Goal: Task Accomplishment & Management: Complete application form

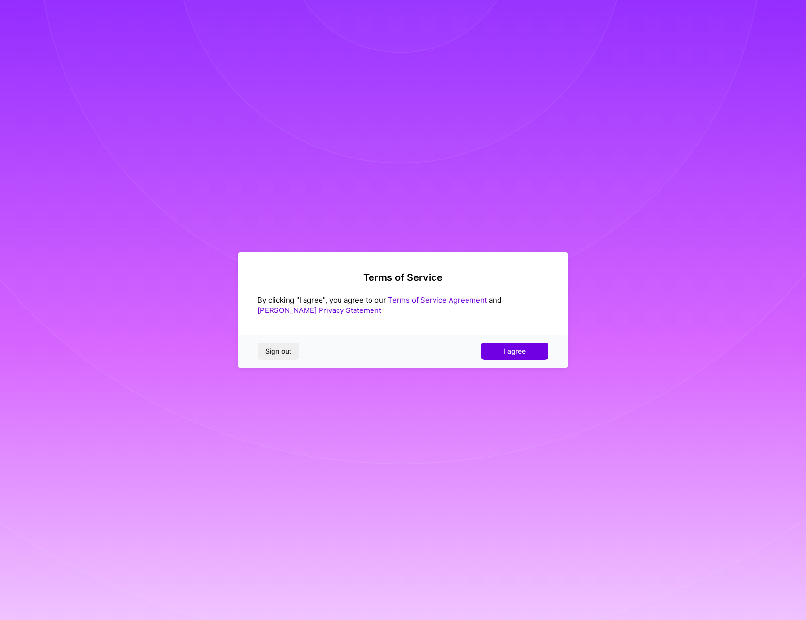
click at [514, 349] on span "I agree" at bounding box center [514, 351] width 22 height 10
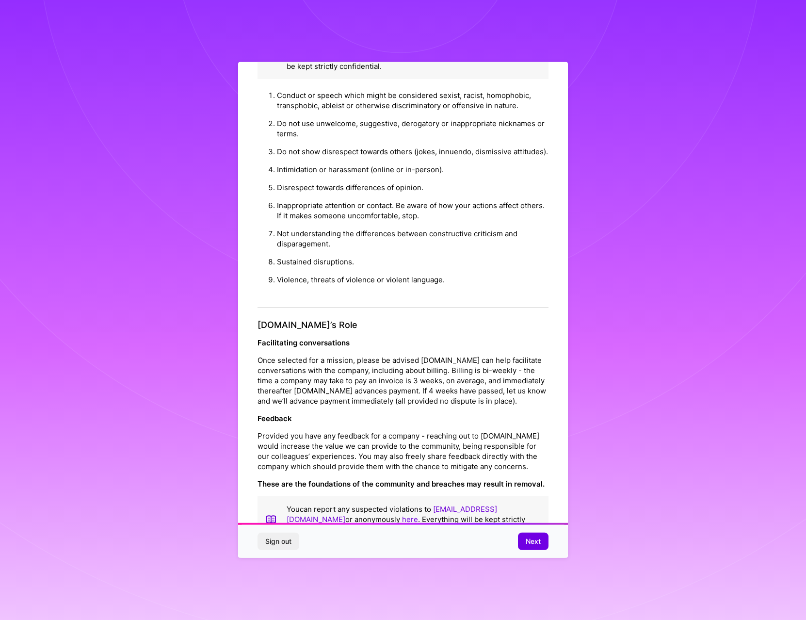
scroll to position [37, 0]
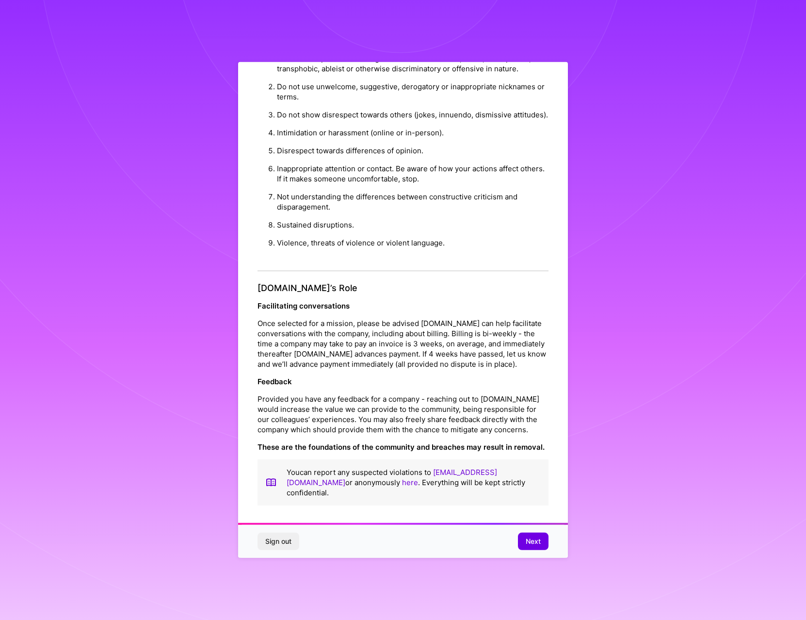
click at [531, 540] on span "Next" at bounding box center [532, 541] width 15 height 10
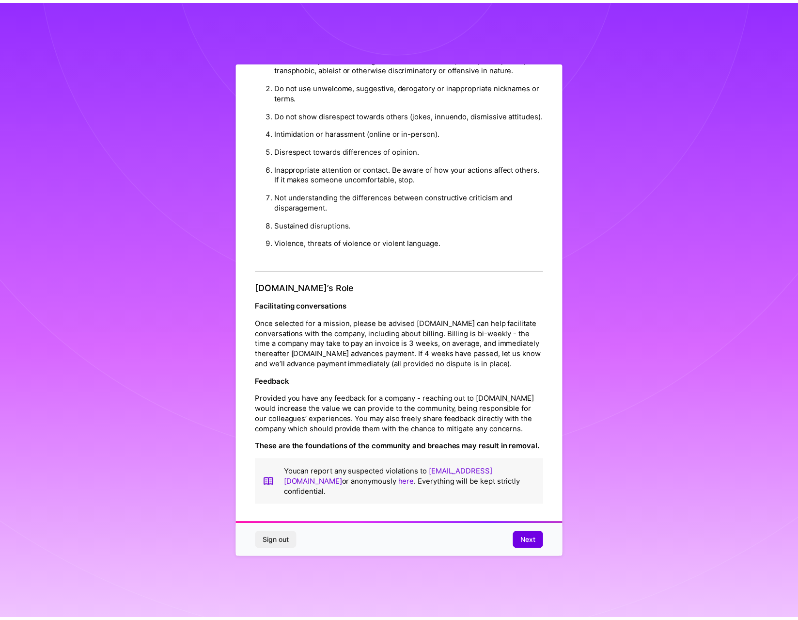
scroll to position [0, 0]
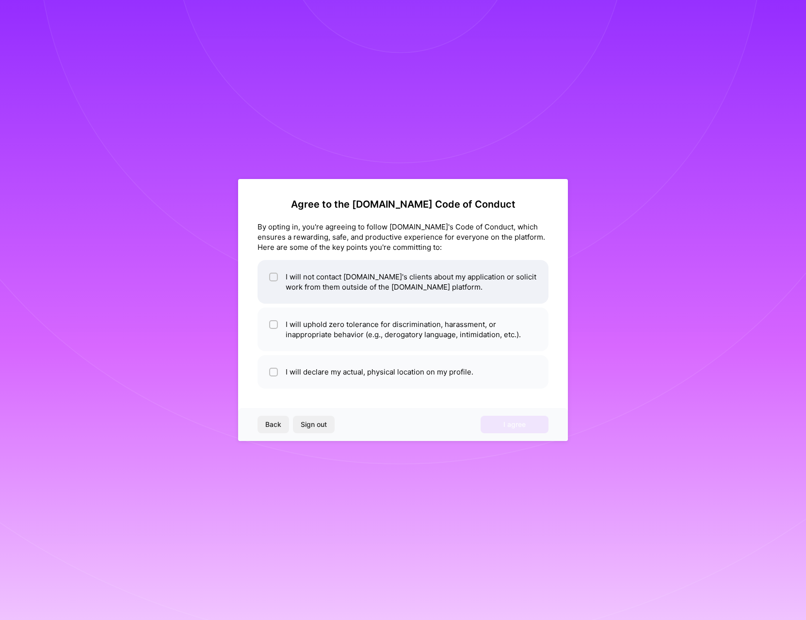
click at [414, 288] on li "I will not contact [DOMAIN_NAME]'s clients about my application or solicit work…" at bounding box center [402, 282] width 291 height 44
checkbox input "true"
click at [418, 327] on li "I will uphold zero tolerance for discrimination, harassment, or inappropriate b…" at bounding box center [402, 329] width 291 height 44
checkbox input "true"
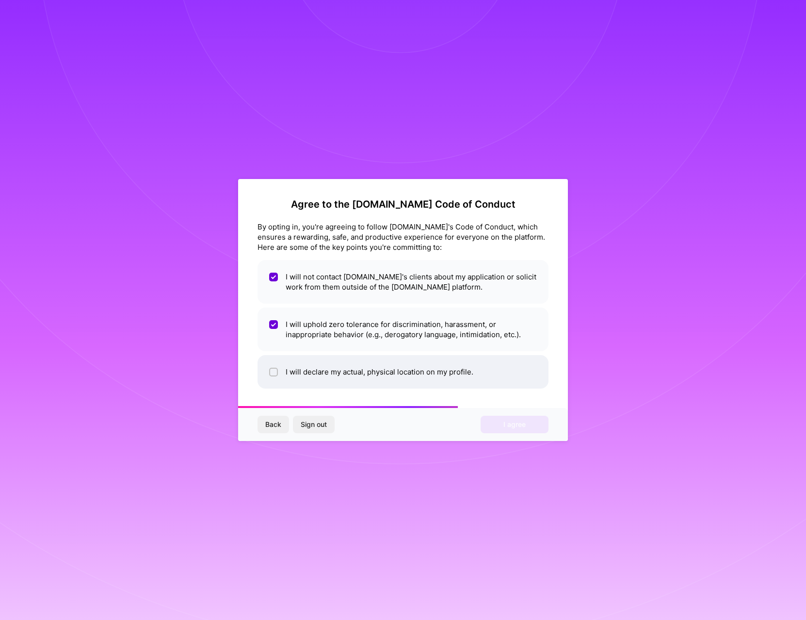
click at [417, 376] on li "I will declare my actual, physical location on my profile." at bounding box center [402, 371] width 291 height 33
checkbox input "true"
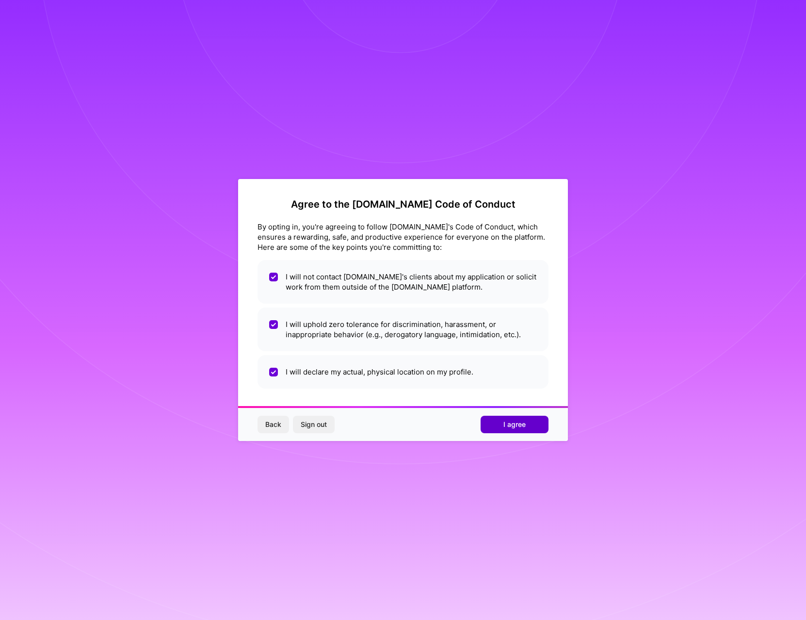
click at [506, 428] on span "I agree" at bounding box center [514, 424] width 22 height 10
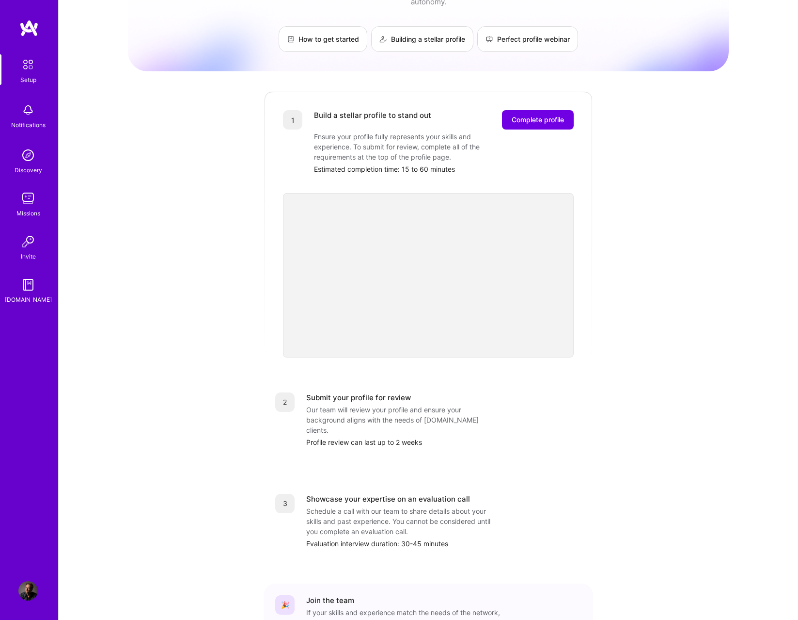
scroll to position [117, 0]
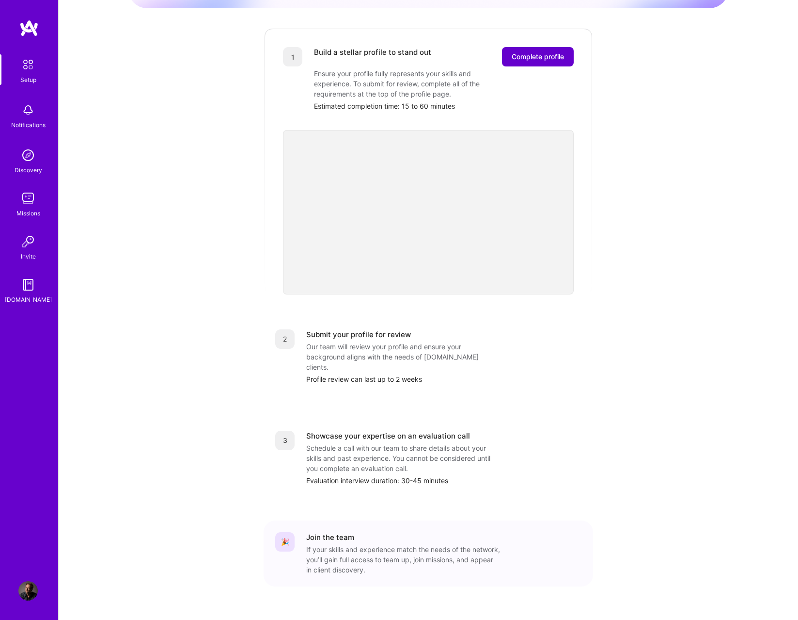
click at [557, 52] on span "Complete profile" at bounding box center [538, 57] width 52 height 10
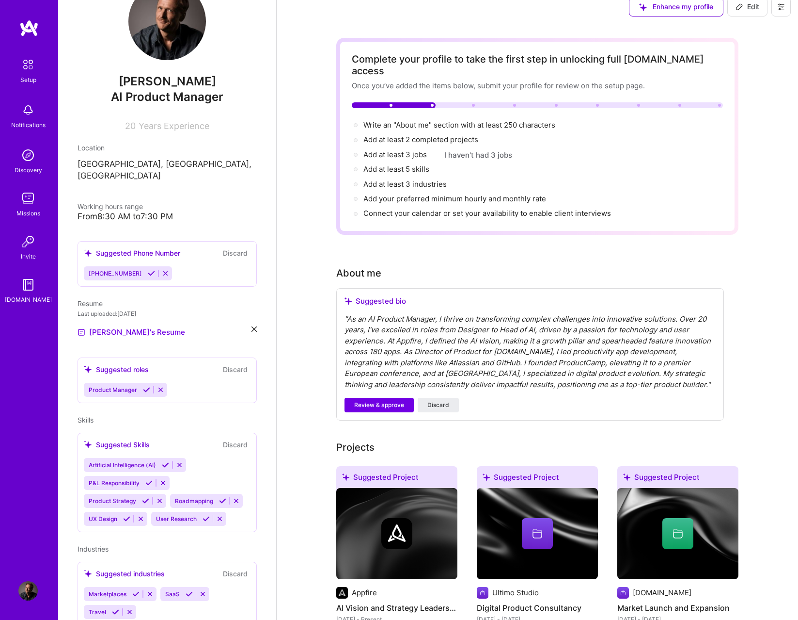
scroll to position [62, 0]
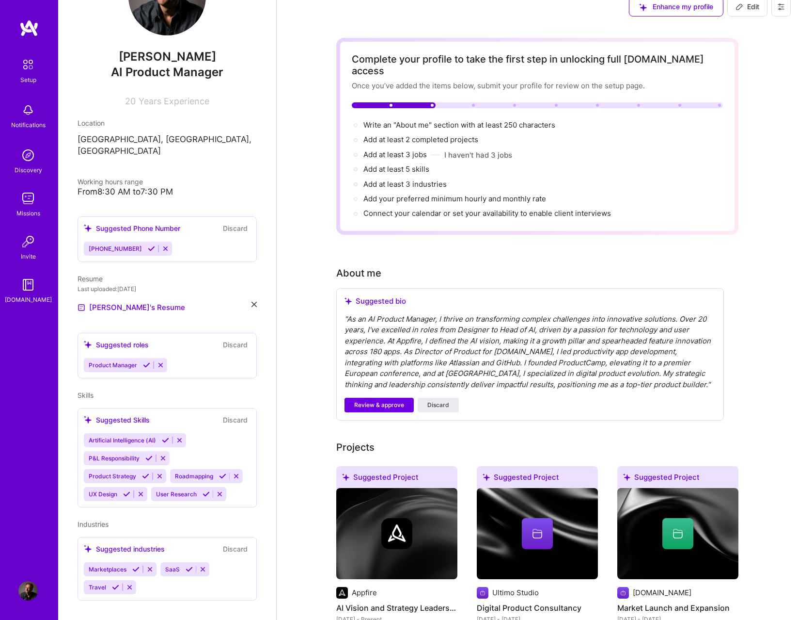
click at [150, 543] on div "Suggested industries" at bounding box center [124, 548] width 81 height 10
click at [165, 576] on div "Marketplaces SaaS Travel" at bounding box center [167, 578] width 167 height 32
click at [214, 579] on div "Marketplaces SaaS Travel" at bounding box center [167, 578] width 167 height 32
click at [228, 339] on button "Discard" at bounding box center [235, 344] width 31 height 11
click at [262, 350] on div "[PERSON_NAME] AI Product Manager 20 Years Experience Location [GEOGRAPHIC_DATA]…" at bounding box center [167, 310] width 218 height 620
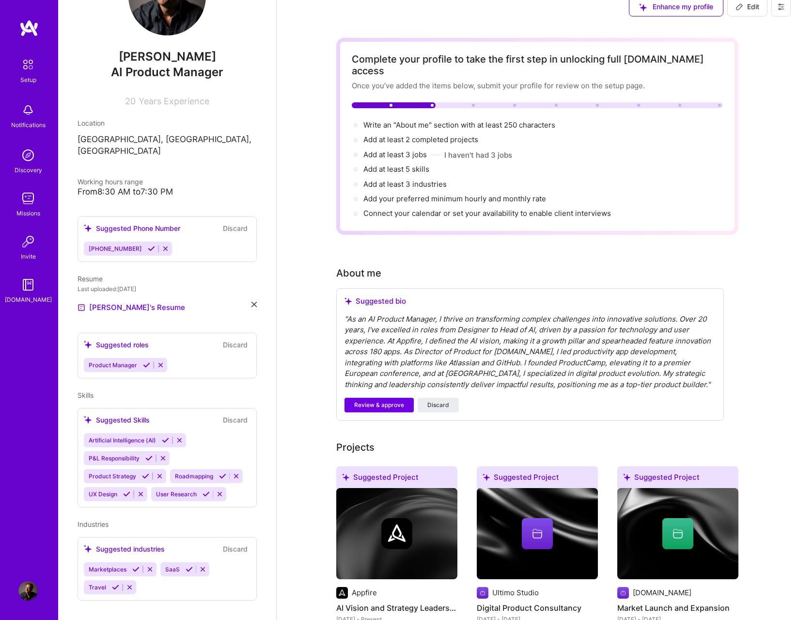
click at [254, 390] on div "[PERSON_NAME] AI Product Manager 20 Years Experience Location [GEOGRAPHIC_DATA]…" at bounding box center [167, 310] width 218 height 620
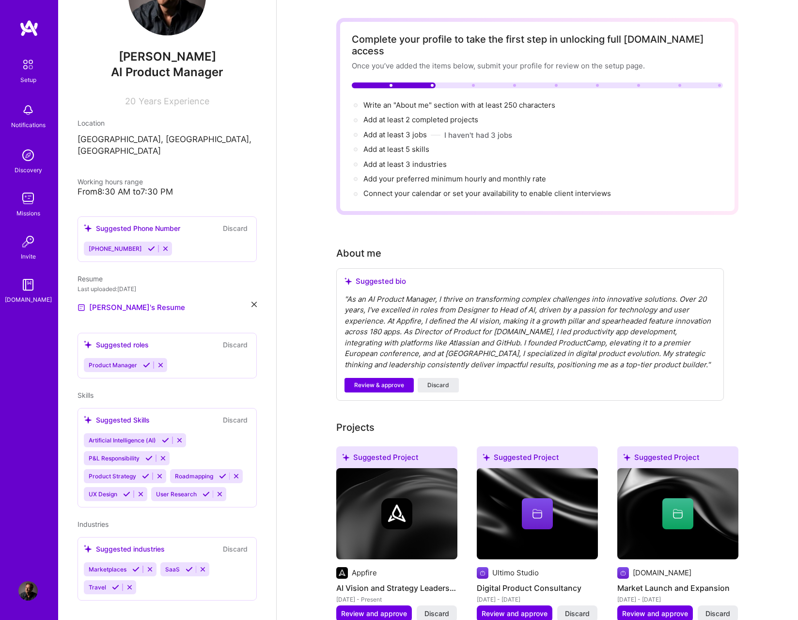
scroll to position [193, 0]
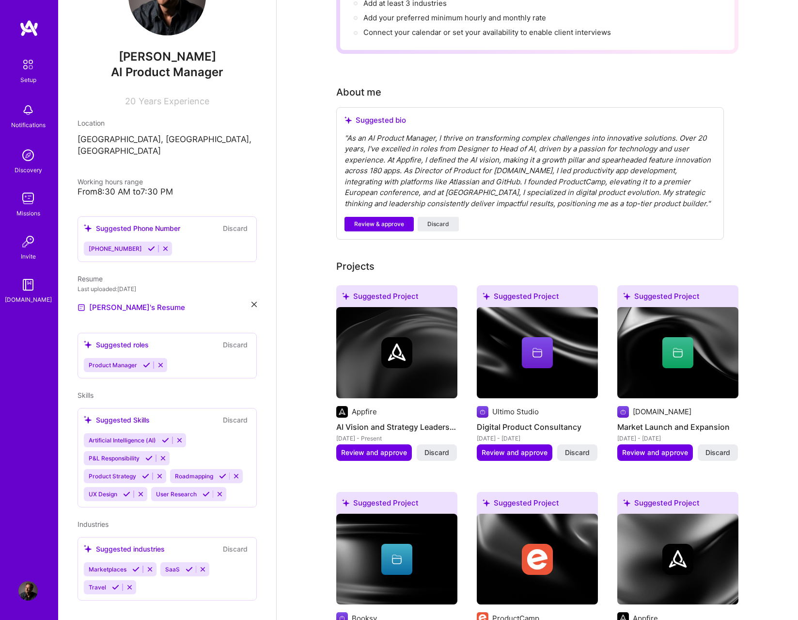
click at [260, 341] on div "[PERSON_NAME] AI Product Manager 20 Years Experience Location [GEOGRAPHIC_DATA]…" at bounding box center [167, 310] width 218 height 620
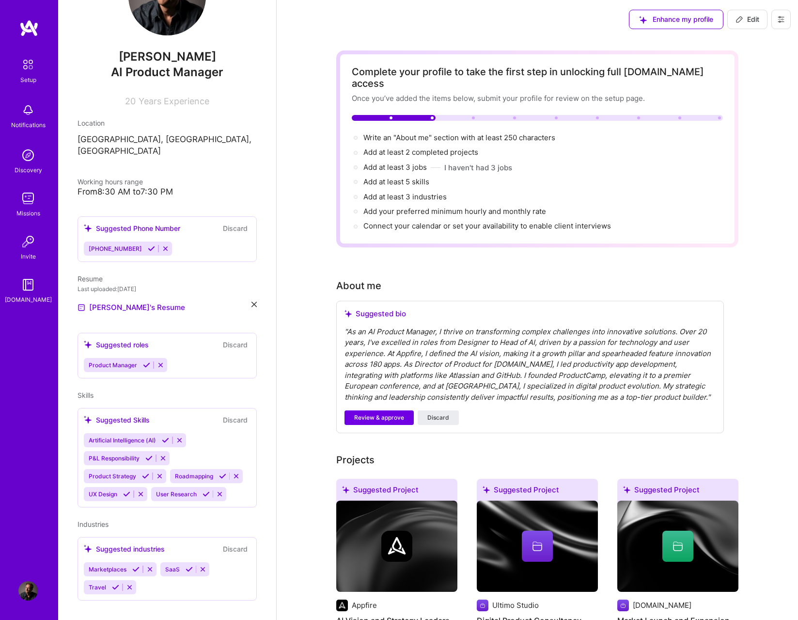
scroll to position [0, 0]
